Goal: Transaction & Acquisition: Subscribe to service/newsletter

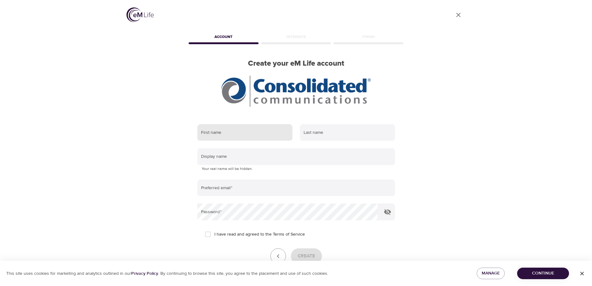
click at [261, 135] on input "text" at bounding box center [244, 132] width 95 height 17
type input "[PERSON_NAME]"
type input "[EMAIL_ADDRESS][DOMAIN_NAME]"
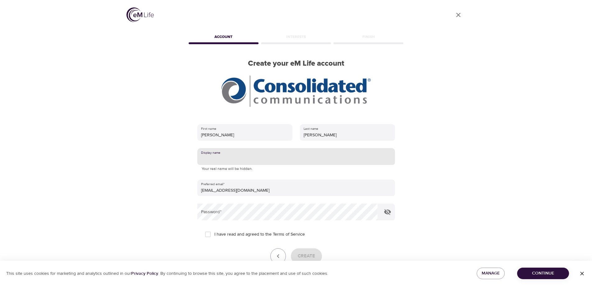
click at [248, 154] on input "text" at bounding box center [296, 156] width 198 height 17
type input "[PERSON_NAME]"
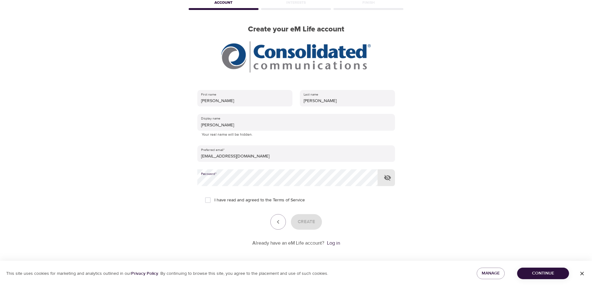
scroll to position [37, 0]
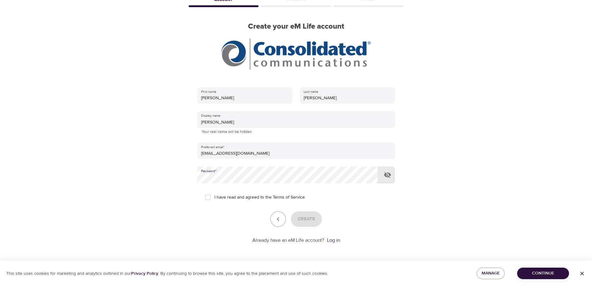
click at [210, 195] on input "I have read and agreed to the Terms of Service" at bounding box center [207, 197] width 13 height 13
checkbox input "true"
click at [314, 218] on span "Create" at bounding box center [306, 219] width 17 height 8
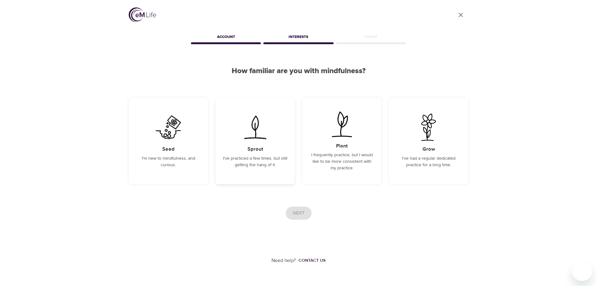
click at [253, 121] on img at bounding box center [254, 126] width 31 height 27
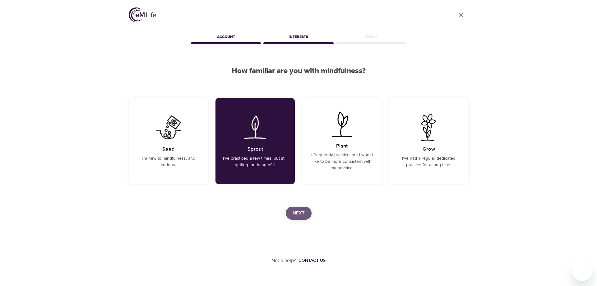
click at [299, 211] on span "Next" at bounding box center [298, 213] width 12 height 8
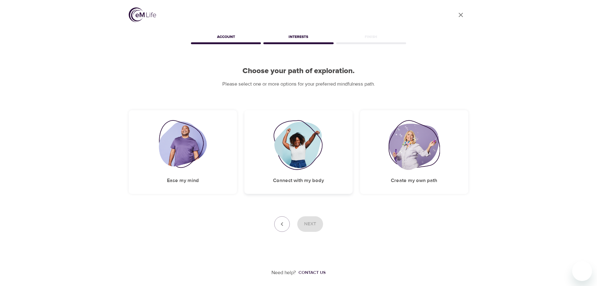
click at [294, 152] on img at bounding box center [298, 145] width 50 height 50
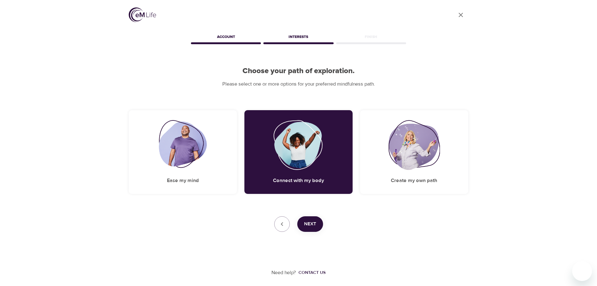
click at [310, 224] on span "Next" at bounding box center [310, 224] width 12 height 8
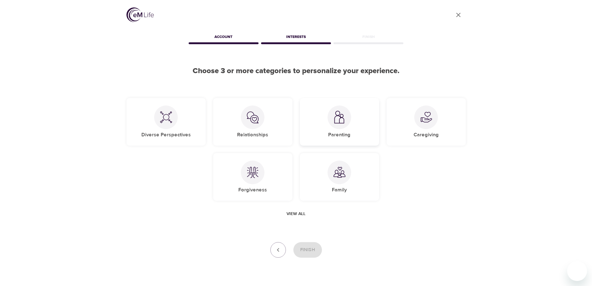
click at [343, 126] on div at bounding box center [340, 117] width 24 height 24
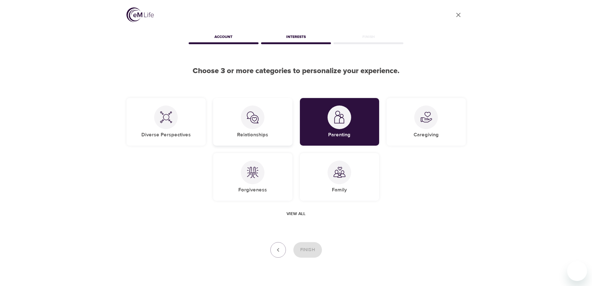
click at [273, 122] on div "Relationships" at bounding box center [252, 122] width 79 height 48
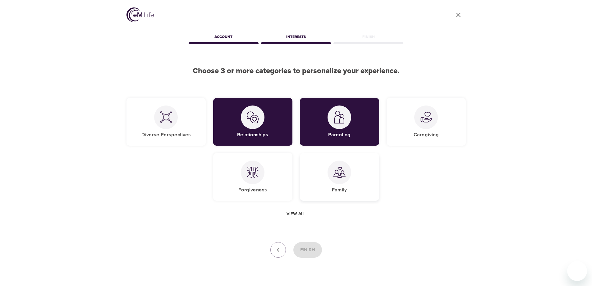
click at [336, 167] on img at bounding box center [339, 172] width 12 height 12
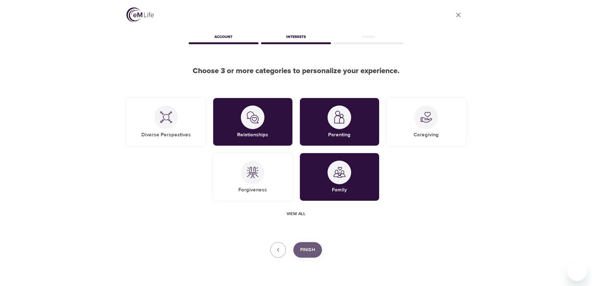
click at [310, 249] on span "Finish" at bounding box center [307, 250] width 15 height 8
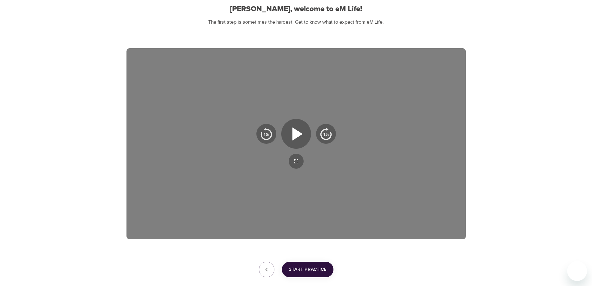
scroll to position [62, 0]
click at [300, 137] on icon "button" at bounding box center [296, 133] width 22 height 22
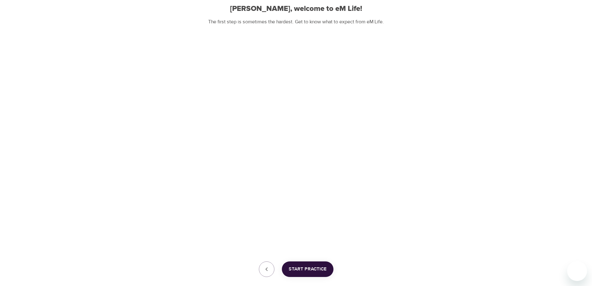
click at [315, 272] on span "Start Practice" at bounding box center [308, 269] width 38 height 8
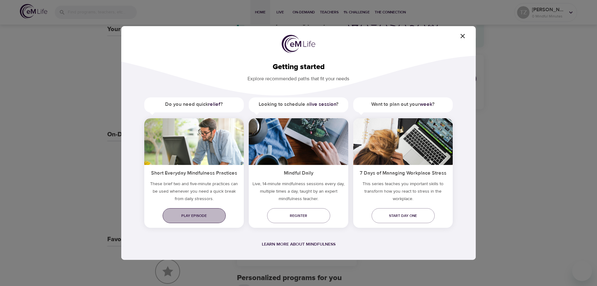
click at [195, 216] on span "Play episode" at bounding box center [194, 215] width 53 height 7
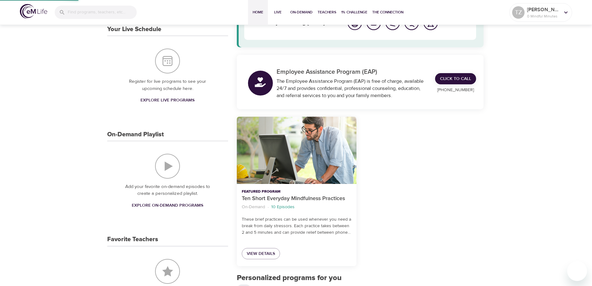
scroll to position [14, 0]
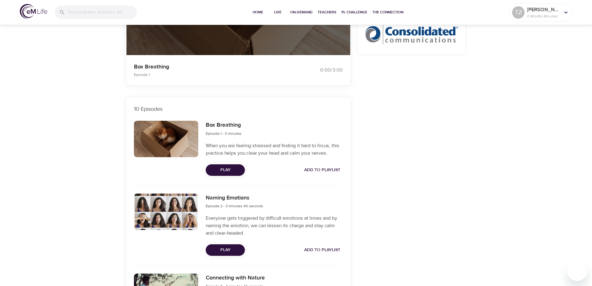
scroll to position [155, 0]
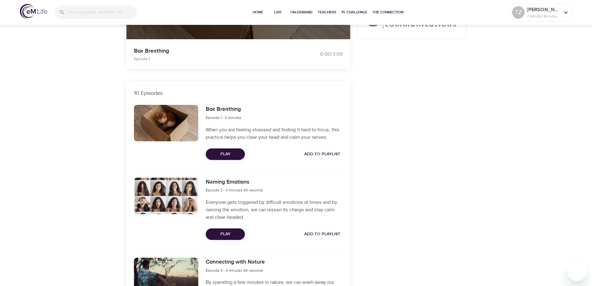
click at [226, 153] on span "Play" at bounding box center [225, 154] width 29 height 8
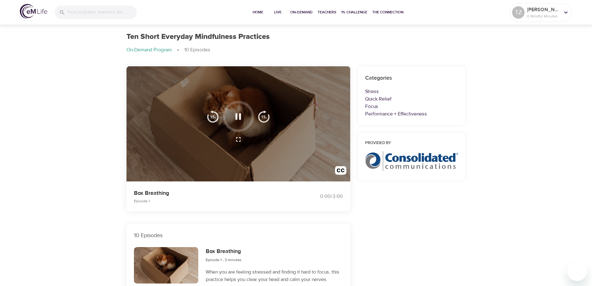
scroll to position [0, 0]
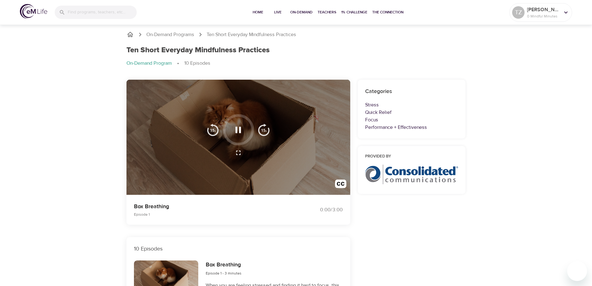
click at [239, 128] on icon "button" at bounding box center [239, 129] width 6 height 6
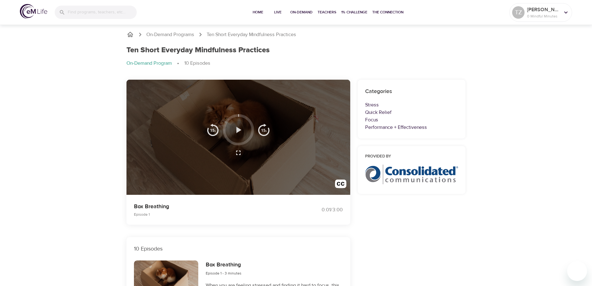
click at [239, 128] on icon "button" at bounding box center [238, 129] width 11 height 11
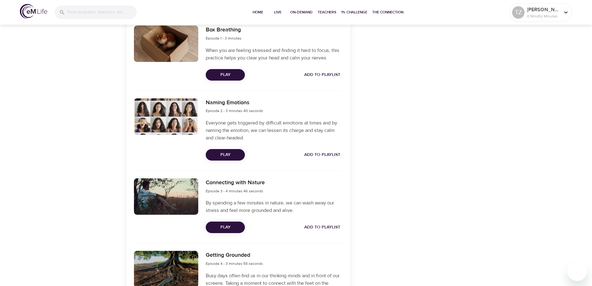
scroll to position [244, 0]
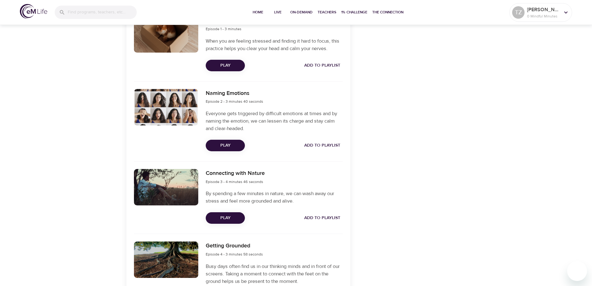
click at [223, 143] on span "Play" at bounding box center [225, 145] width 29 height 8
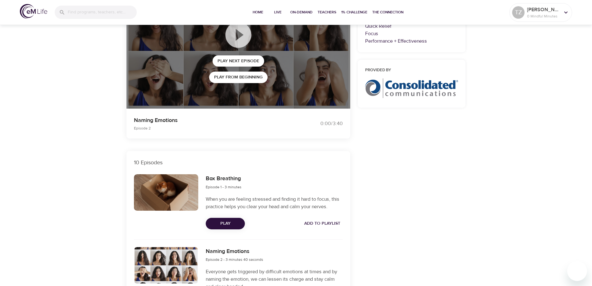
scroll to position [31, 0]
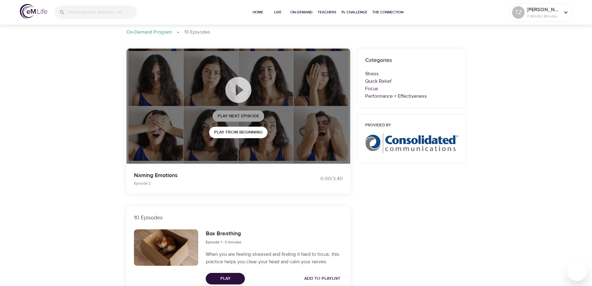
click at [240, 115] on span "Play Next Episode" at bounding box center [239, 116] width 42 height 8
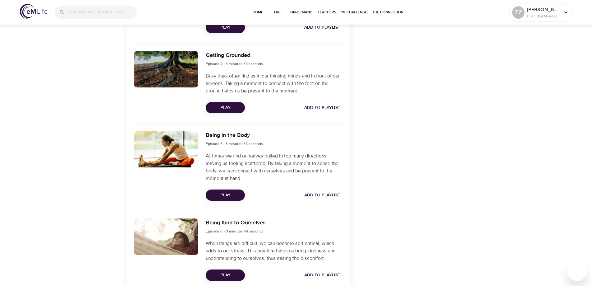
scroll to position [435, 0]
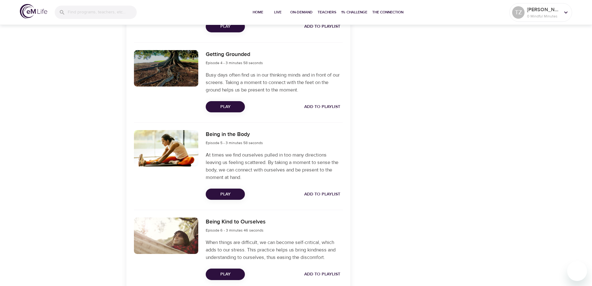
click at [224, 106] on span "Play" at bounding box center [225, 107] width 29 height 8
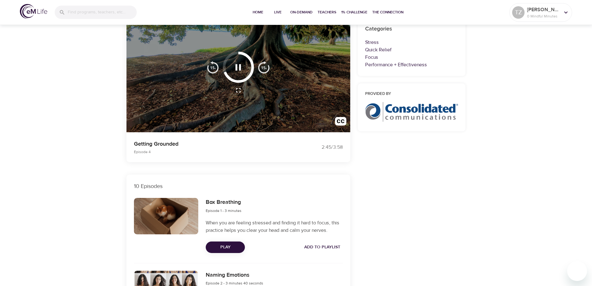
scroll to position [0, 0]
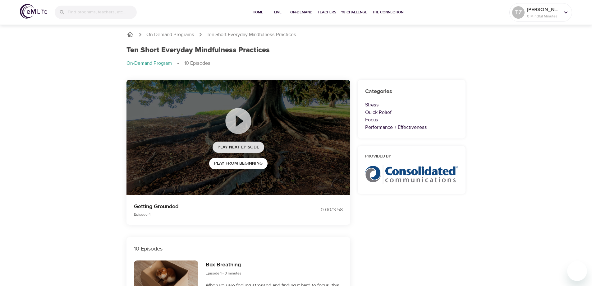
click at [237, 147] on span "Play Next Episode" at bounding box center [239, 147] width 42 height 8
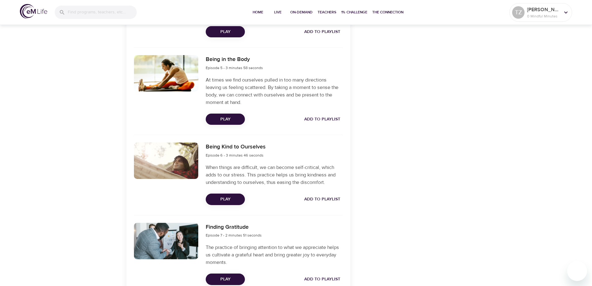
scroll to position [528, 0]
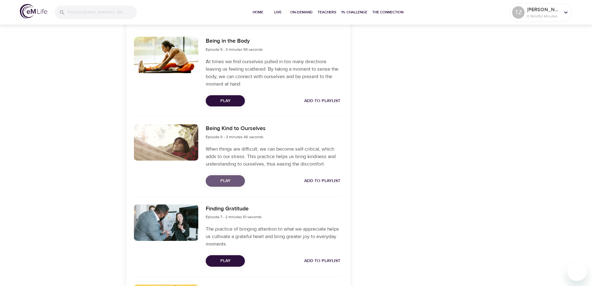
click at [223, 178] on span "Play" at bounding box center [225, 181] width 29 height 8
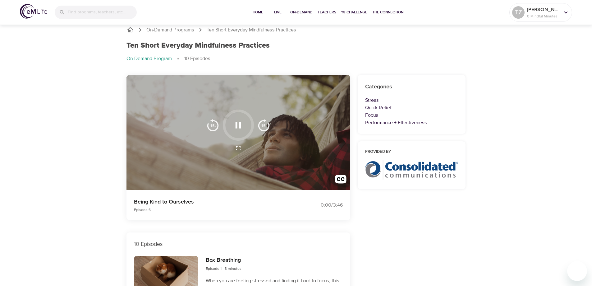
scroll to position [0, 0]
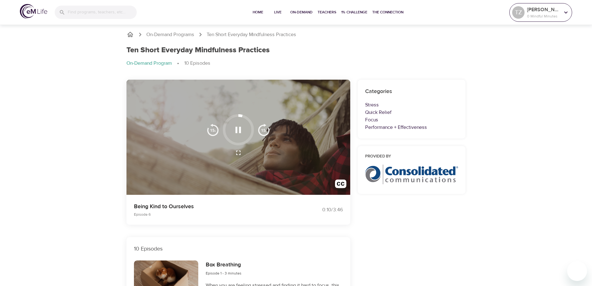
click at [568, 12] on icon at bounding box center [566, 12] width 7 height 7
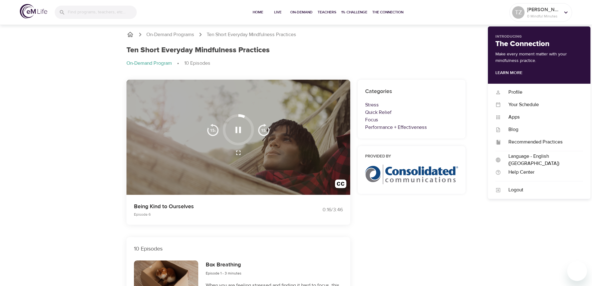
click at [464, 16] on div "Home Live On-Demand Teachers 1% Challenge The Connection" at bounding box center [326, 12] width 365 height 25
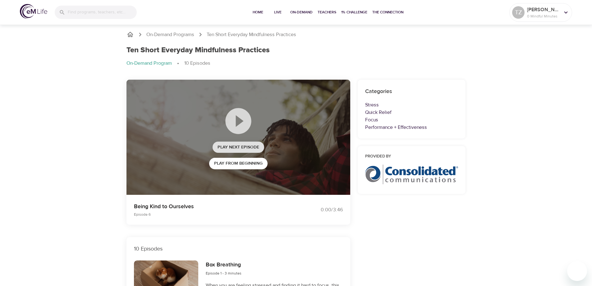
click at [237, 146] on span "Play Next Episode" at bounding box center [239, 147] width 42 height 8
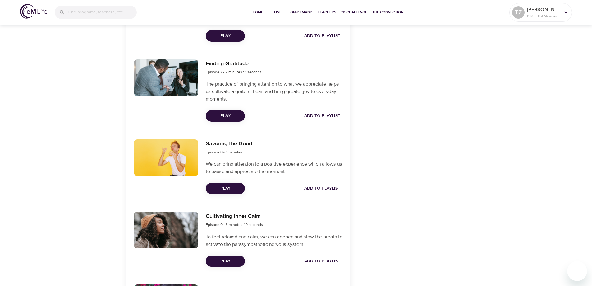
scroll to position [684, 0]
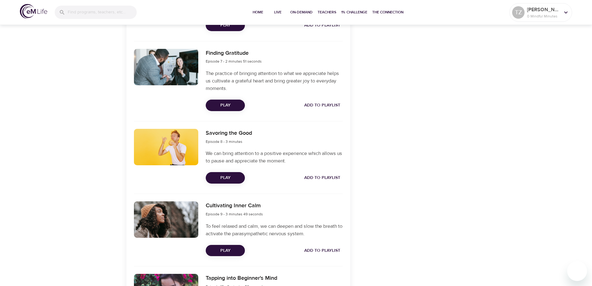
click at [220, 173] on button "Play" at bounding box center [225, 177] width 39 height 11
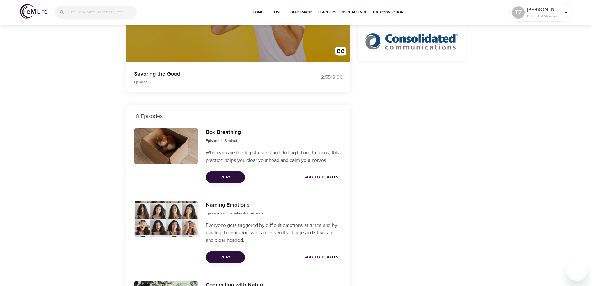
scroll to position [0, 0]
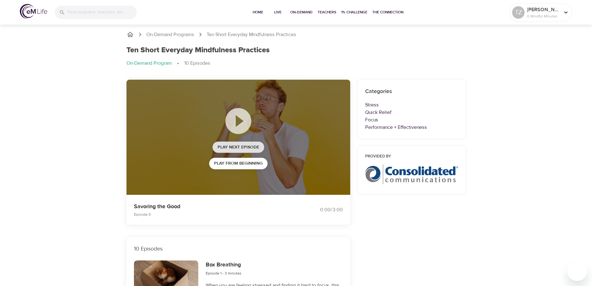
click at [230, 147] on span "Play Next Episode" at bounding box center [239, 147] width 42 height 8
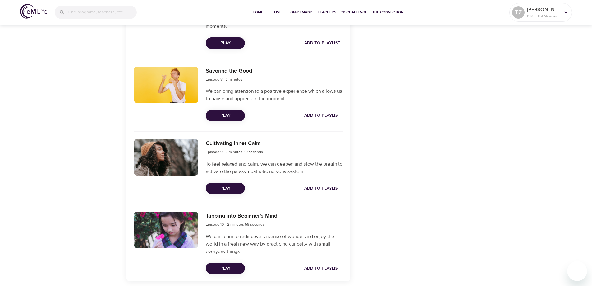
scroll to position [772, 0]
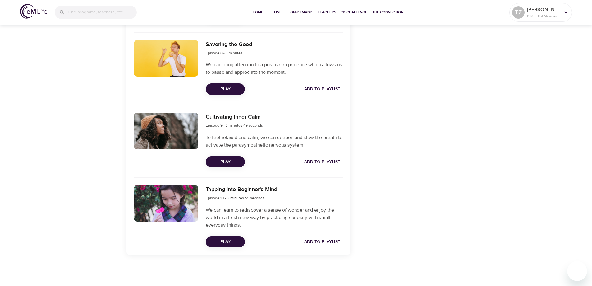
click at [219, 241] on span "Play" at bounding box center [225, 242] width 29 height 8
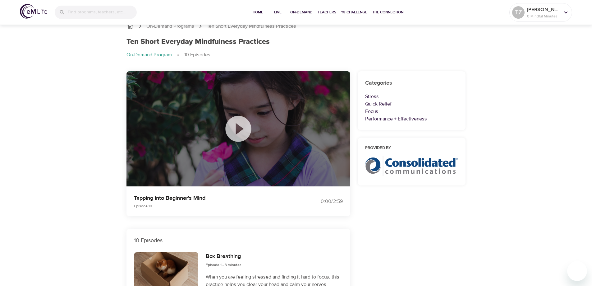
scroll to position [0, 0]
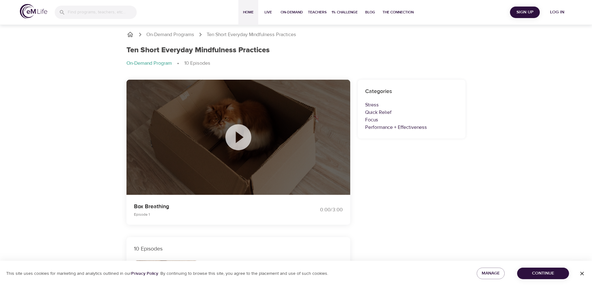
click at [246, 9] on span "Home" at bounding box center [248, 12] width 15 height 7
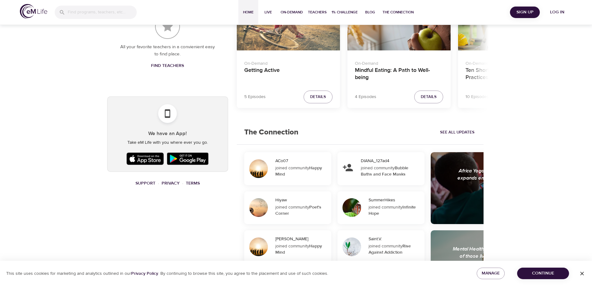
scroll to position [311, 0]
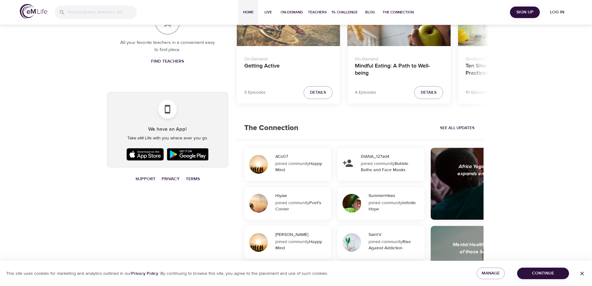
click at [552, 273] on span "Continue" at bounding box center [543, 273] width 42 height 8
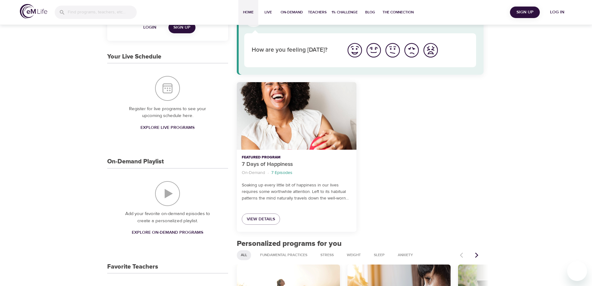
scroll to position [0, 0]
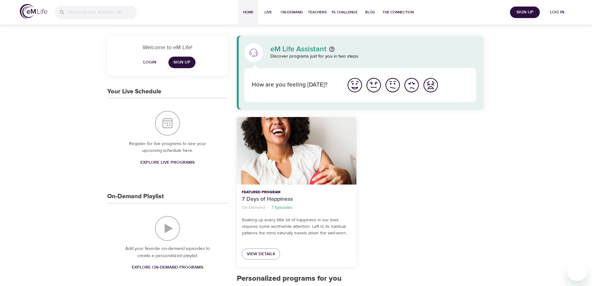
click at [354, 89] on img "I'm feeling great" at bounding box center [354, 84] width 17 height 17
